Goal: Check status

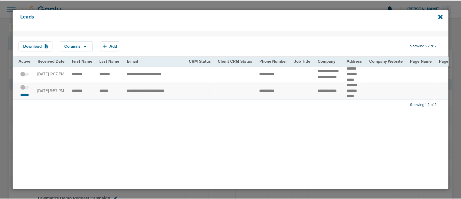
scroll to position [13, 0]
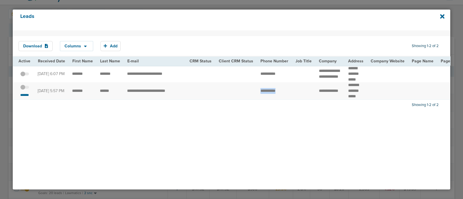
drag, startPoint x: 254, startPoint y: 89, endPoint x: 283, endPoint y: 90, distance: 29.3
click at [283, 90] on td "**********" at bounding box center [274, 91] width 35 height 17
click at [441, 15] on icon at bounding box center [442, 16] width 4 height 4
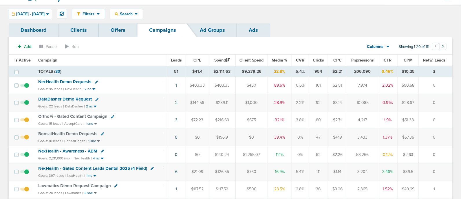
scroll to position [0, 0]
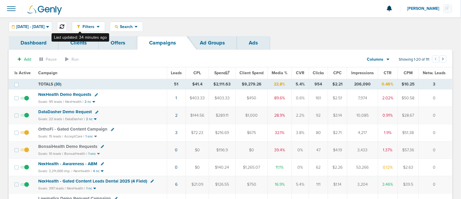
click at [64, 25] on icon at bounding box center [62, 26] width 5 height 5
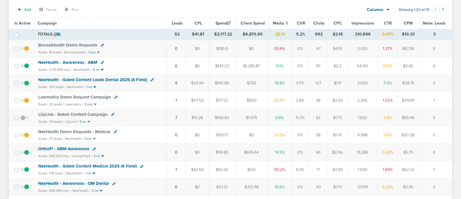
scroll to position [134, 0]
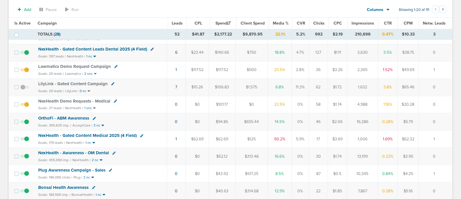
click at [107, 133] on span "NexHealth - Gated Content Medical 2025 (4 Field)" at bounding box center [87, 135] width 98 height 5
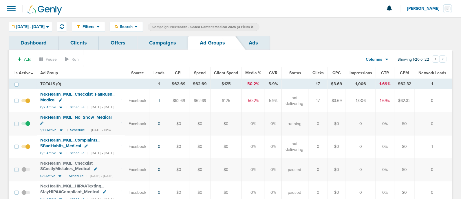
click at [82, 60] on div "Add Pause Run" at bounding box center [48, 59] width 69 height 11
click at [62, 32] on div "Filters Active Only Settings Status Active Inactive Objectives MQL SQL Traffic …" at bounding box center [230, 26] width 461 height 19
click at [45, 27] on span "[DATE] - [DATE]" at bounding box center [30, 27] width 28 height 4
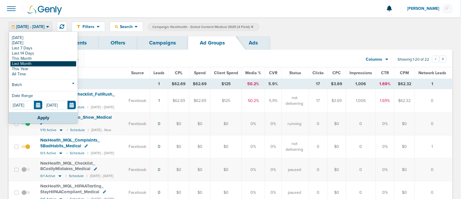
click at [33, 63] on link "Last Month" at bounding box center [43, 63] width 66 height 5
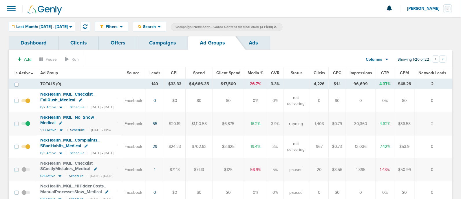
click at [160, 71] on span "Leads" at bounding box center [154, 73] width 11 height 5
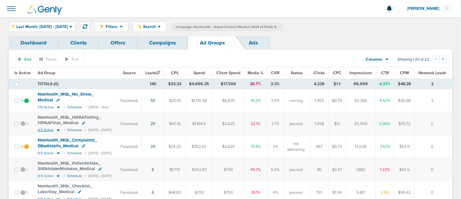
click at [59, 128] on icon at bounding box center [58, 130] width 6 height 5
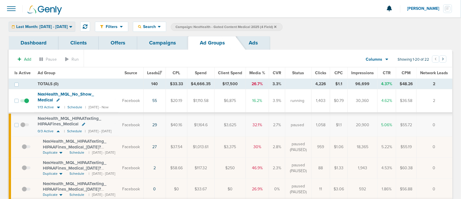
click at [64, 25] on span "Last Month: [DATE] - [DATE]" at bounding box center [42, 27] width 52 height 4
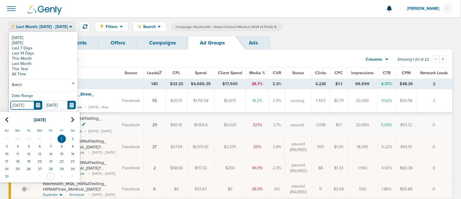
click at [38, 105] on input "[DATE]" at bounding box center [26, 105] width 32 height 9
click at [9, 120] on th at bounding box center [6, 120] width 11 height 12
click at [27, 137] on td "1" at bounding box center [28, 139] width 11 height 8
type input "[DATE]"
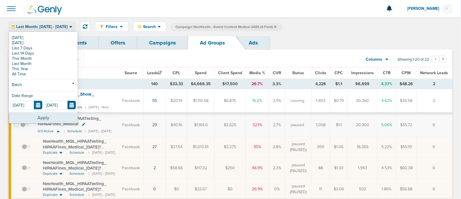
click at [50, 117] on button "Apply" at bounding box center [43, 117] width 69 height 11
